Goal: Check status: Check status

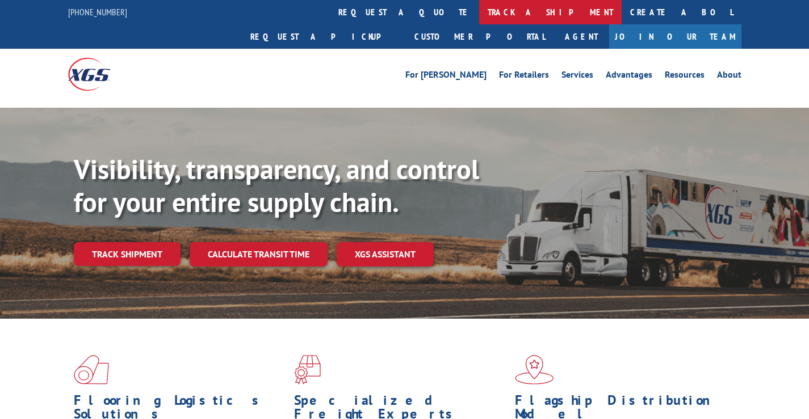
click at [479, 9] on link "track a shipment" at bounding box center [550, 12] width 142 height 24
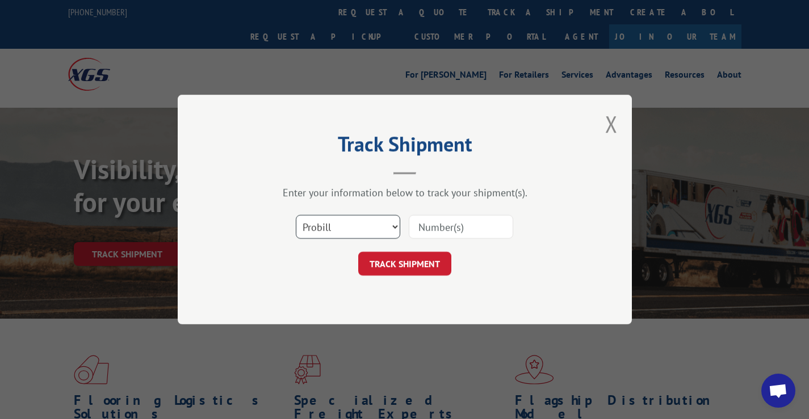
click at [393, 225] on select "Select category... Probill BOL PO" at bounding box center [348, 227] width 104 height 24
select select "po"
click at [296, 215] on select "Select category... Probill BOL PO" at bounding box center [348, 227] width 104 height 24
paste input "19549069"
type input "19549069"
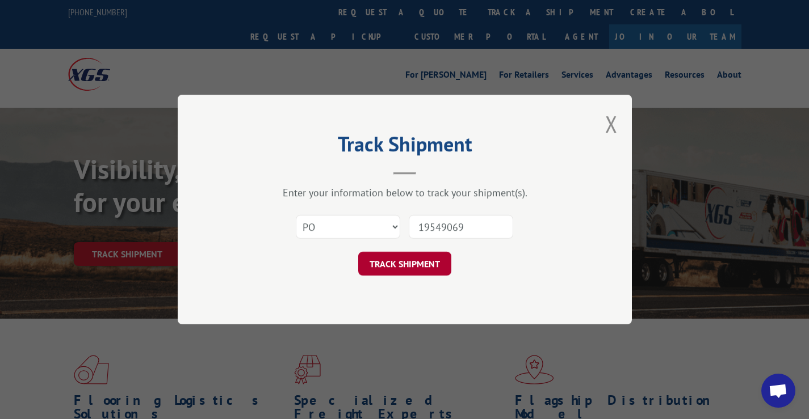
click at [395, 260] on button "TRACK SHIPMENT" at bounding box center [404, 264] width 93 height 24
click at [395, 262] on button "TRACK SHIPMENT" at bounding box center [404, 264] width 93 height 24
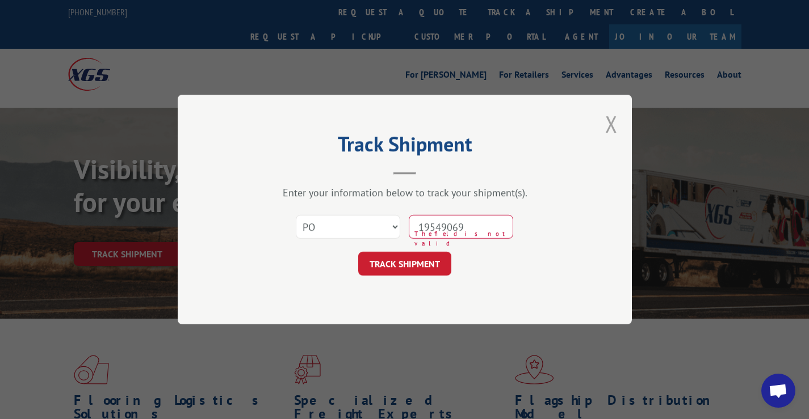
click at [610, 121] on button "Close modal" at bounding box center [611, 124] width 12 height 30
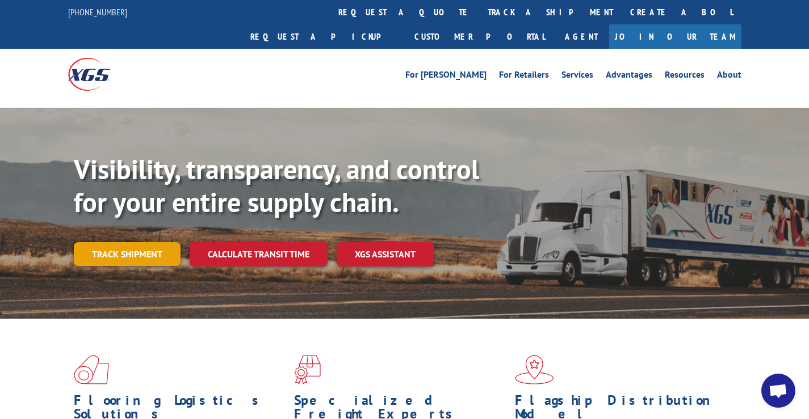
click at [128, 242] on link "Track shipment" at bounding box center [127, 254] width 107 height 24
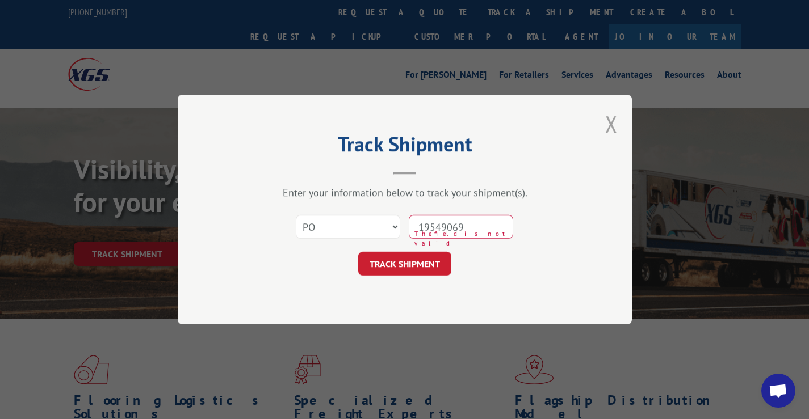
click at [612, 123] on button "Close modal" at bounding box center [611, 124] width 12 height 30
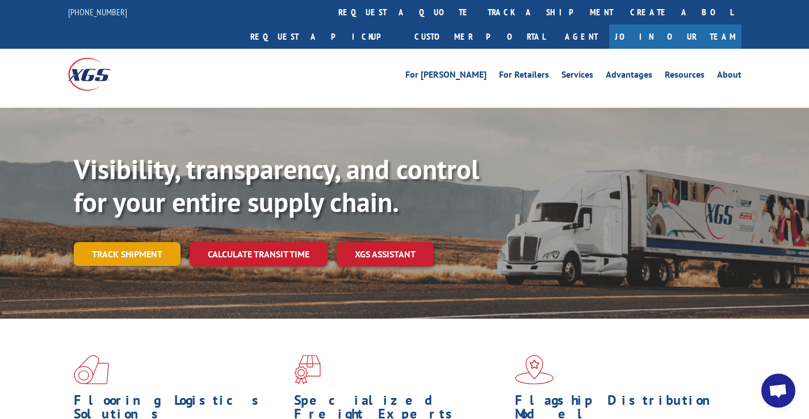
click at [119, 242] on link "Track shipment" at bounding box center [127, 254] width 107 height 24
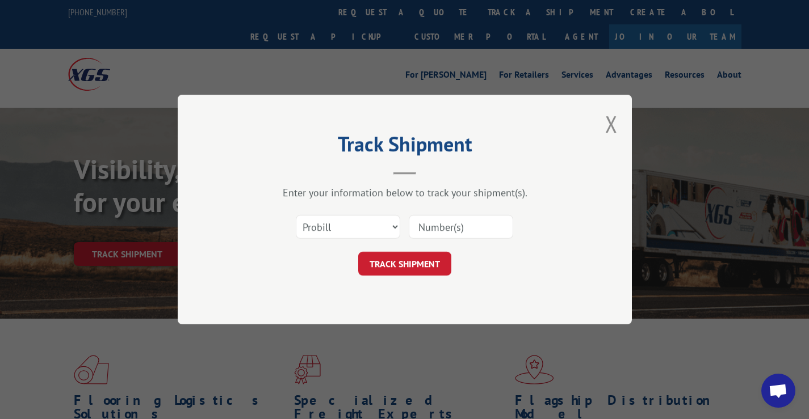
paste input "19549069"
type input "19549069"
click at [395, 225] on select "Select category... Probill BOL PO" at bounding box center [348, 227] width 104 height 24
select select "po"
click at [296, 215] on select "Select category... Probill BOL PO" at bounding box center [348, 227] width 104 height 24
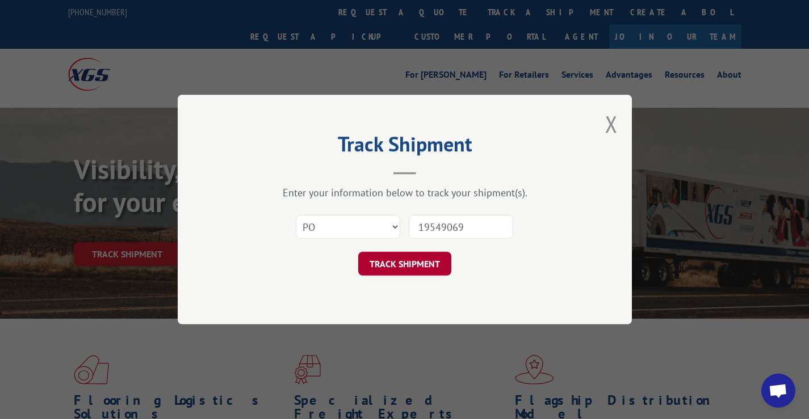
click at [396, 260] on button "TRACK SHIPMENT" at bounding box center [404, 264] width 93 height 24
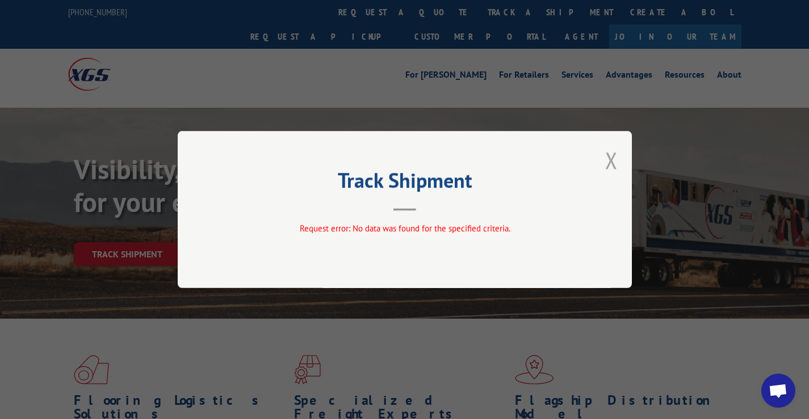
click at [611, 158] on button "Close modal" at bounding box center [611, 160] width 12 height 30
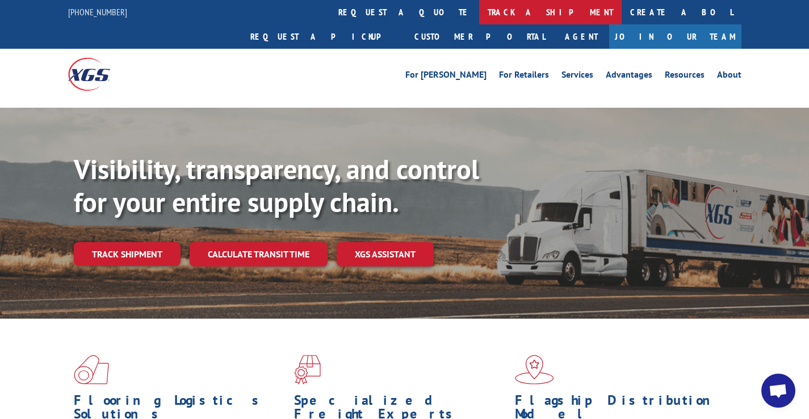
click at [479, 12] on link "track a shipment" at bounding box center [550, 12] width 142 height 24
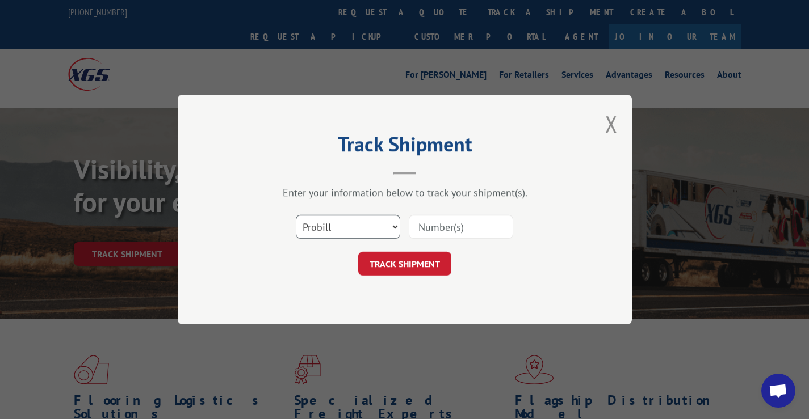
click at [394, 225] on select "Select category... Probill BOL PO" at bounding box center [348, 227] width 104 height 24
select select "po"
click at [296, 215] on select "Select category... Probill BOL PO" at bounding box center [348, 227] width 104 height 24
paste input "19549069"
type input "19549069"
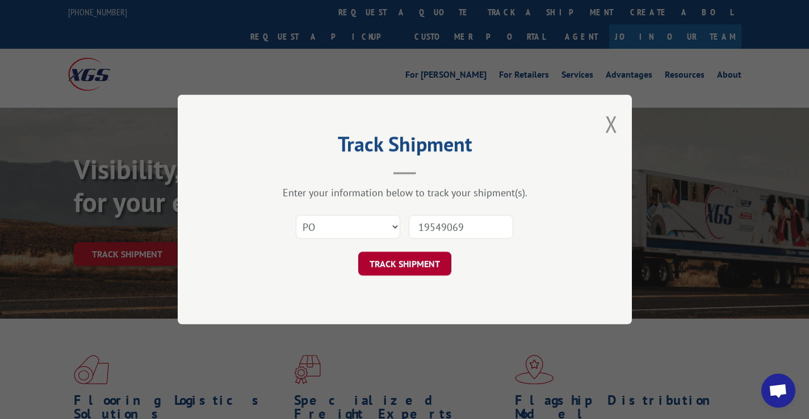
click at [390, 262] on button "TRACK SHIPMENT" at bounding box center [404, 264] width 93 height 24
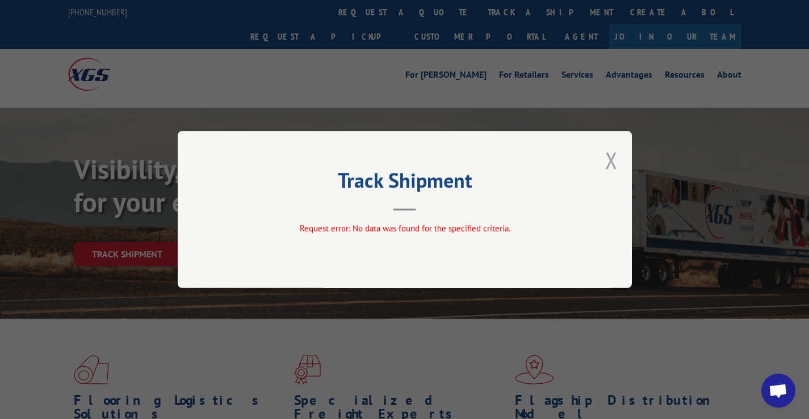
click at [610, 157] on button "Close modal" at bounding box center [611, 160] width 12 height 30
